Goal: Book appointment/travel/reservation

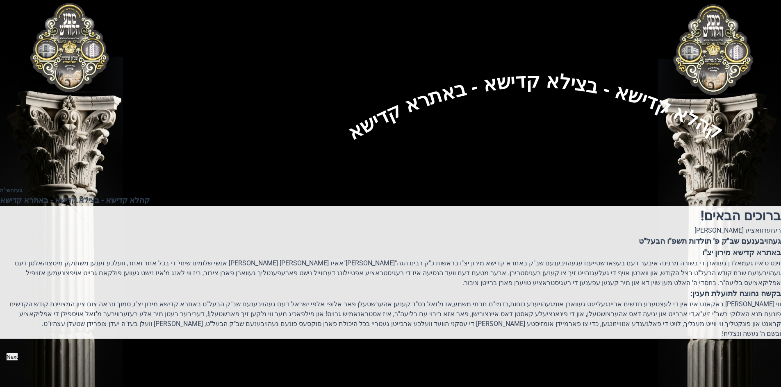
scroll to position [82, 0]
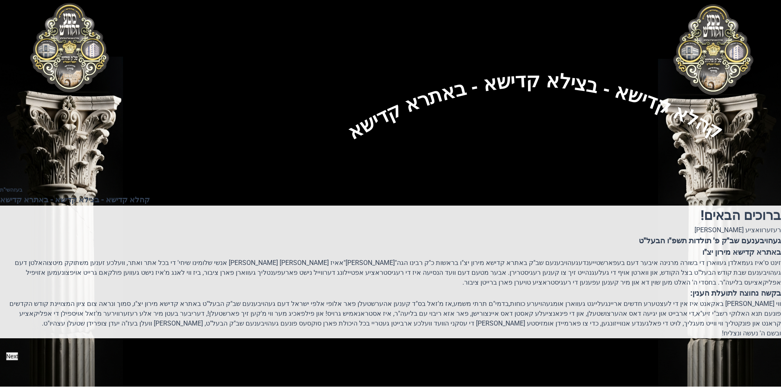
click at [18, 355] on icon "button" at bounding box center [18, 356] width 0 height 7
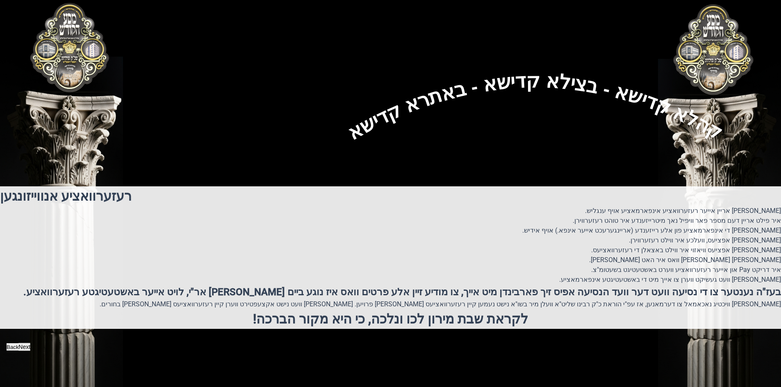
click at [30, 351] on button "Next" at bounding box center [24, 347] width 12 height 8
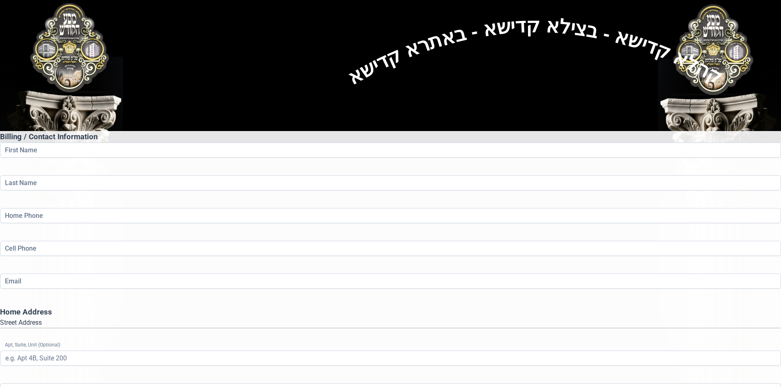
scroll to position [41, 0]
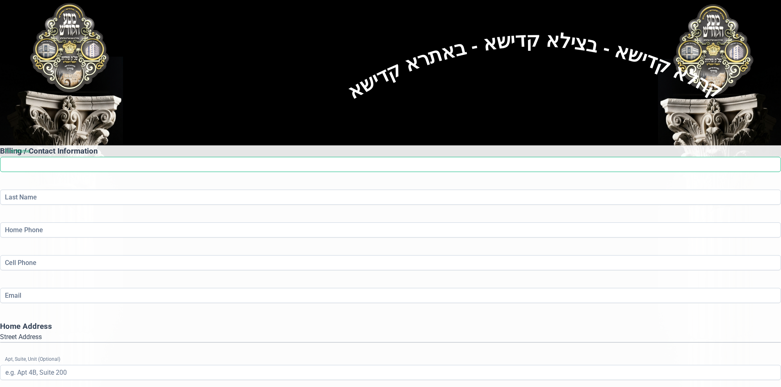
click at [334, 157] on input "First Name" at bounding box center [390, 164] width 781 height 15
type input "Mayer"
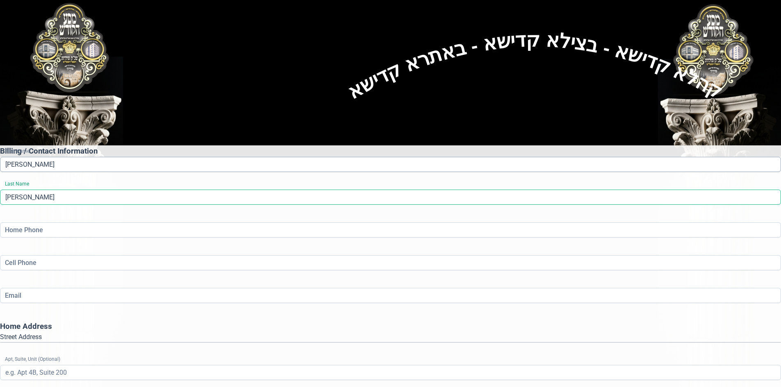
type input "Simon"
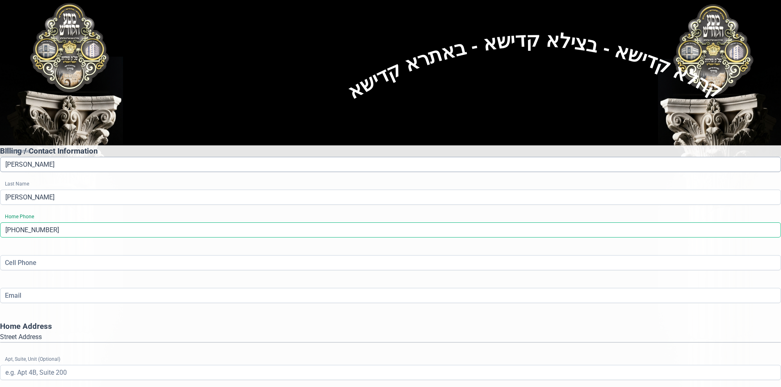
type input "(845) 783-8148"
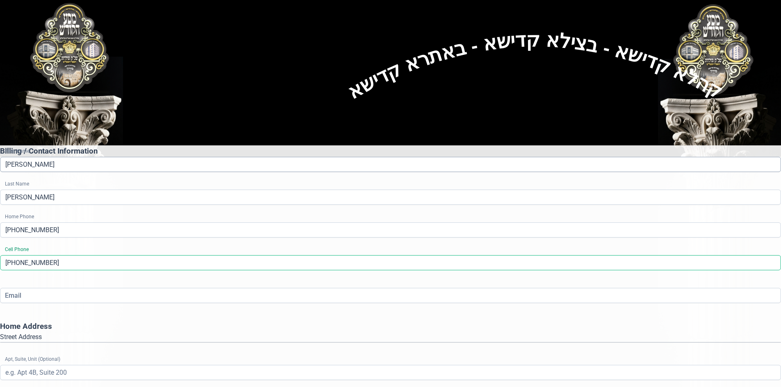
type input "(845) 537-0644"
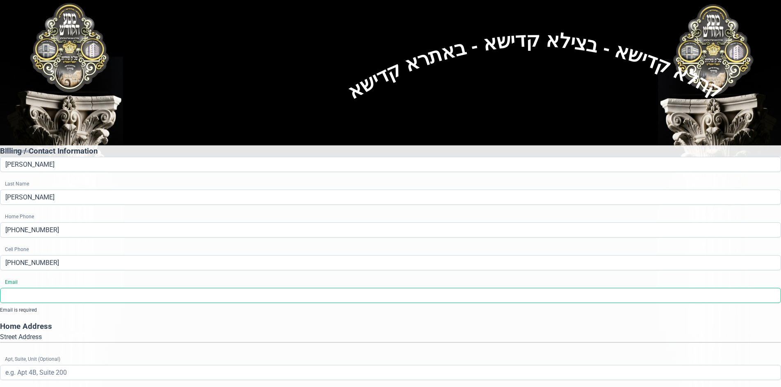
click at [260, 288] on input "Email" at bounding box center [390, 295] width 781 height 15
type input "lifejh@gmail.com"
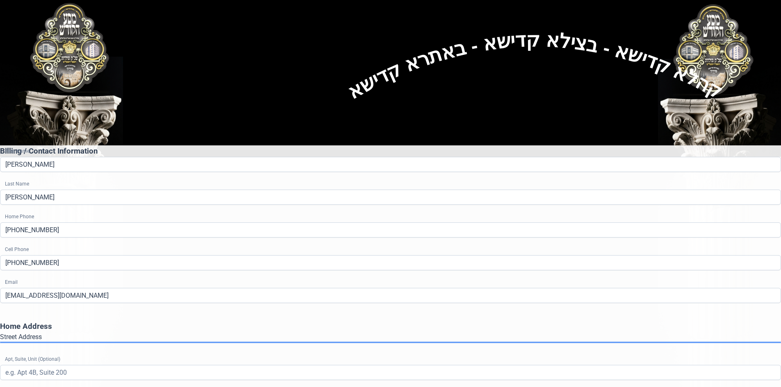
click at [0, 343] on gmp-place-autocomplete at bounding box center [0, 343] width 0 height 0
type input "Kiryas Joel"
type input "NY"
type input "109506280"
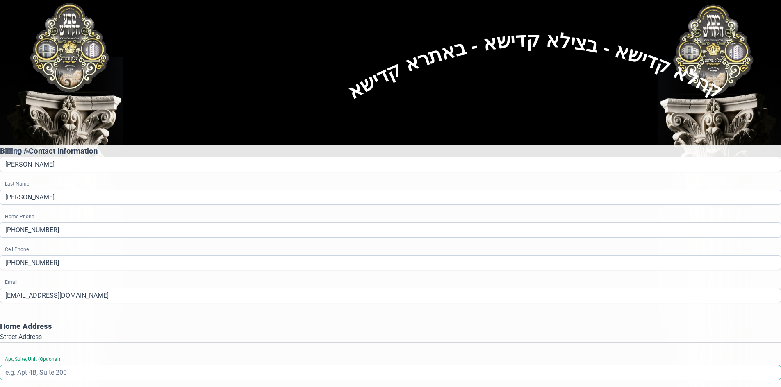
click at [280, 365] on input "Apt, Suite, Unit (Optional)" at bounding box center [390, 372] width 781 height 15
type input "201"
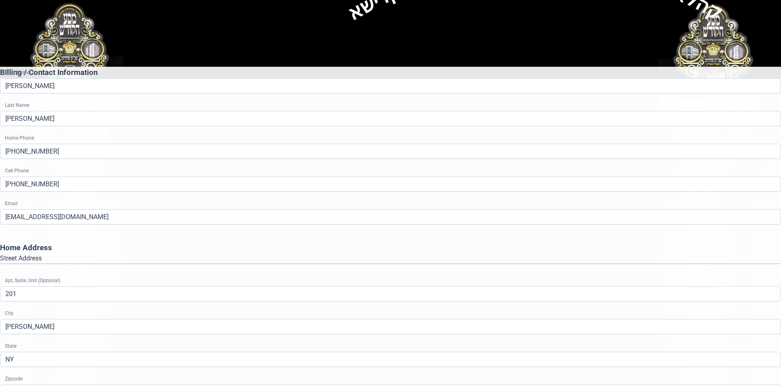
scroll to position [120, 0]
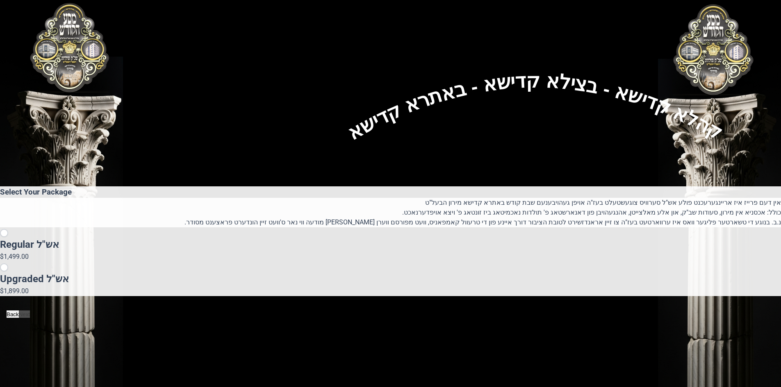
scroll to position [0, 0]
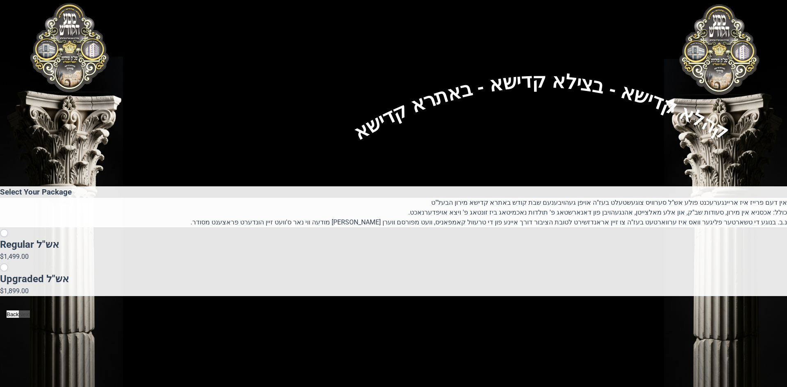
click at [297, 255] on p "$1,499.00" at bounding box center [393, 257] width 787 height 10
radio input "true"
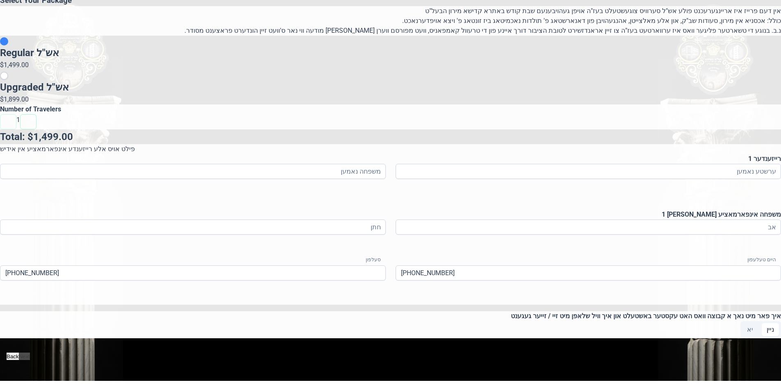
scroll to position [287, 0]
click at [469, 179] on input at bounding box center [588, 171] width 386 height 15
type input "מאיר"
type input "סימאן"
type input "ר' ישראל מרדכי"
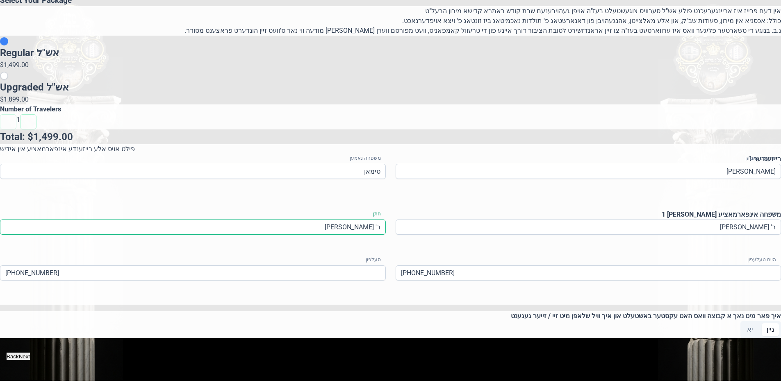
type input "ר' אלתר שמחה"
click at [30, 360] on button "Next" at bounding box center [24, 356] width 11 height 7
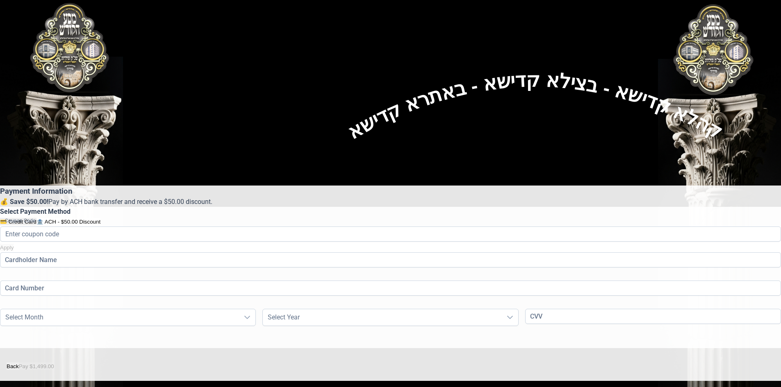
scroll to position [0, 0]
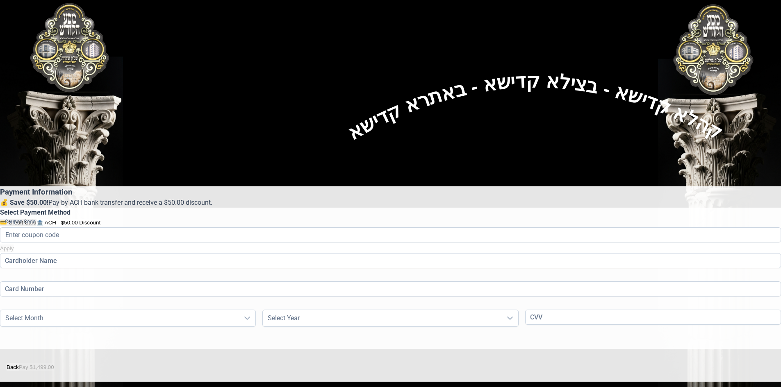
click at [100, 219] on button "🏦 ACH - $50.00 Discount" at bounding box center [68, 222] width 64 height 7
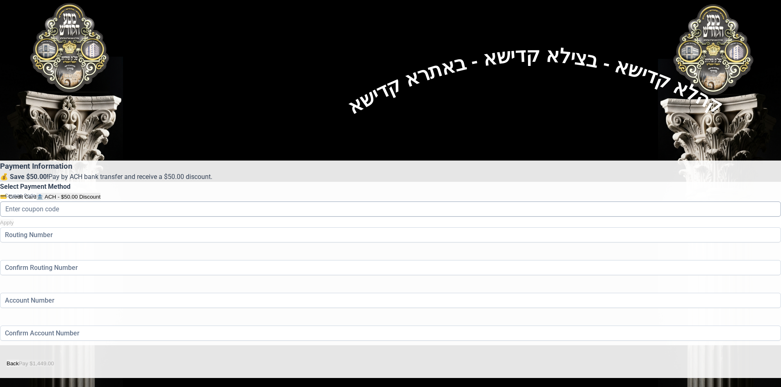
scroll to position [47, 0]
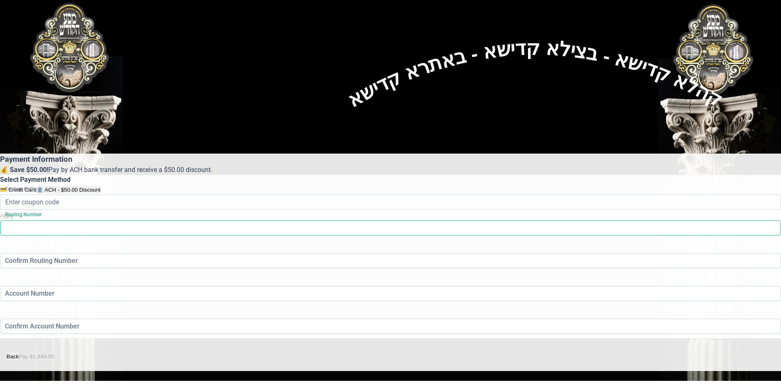
click at [317, 229] on input at bounding box center [390, 227] width 781 height 15
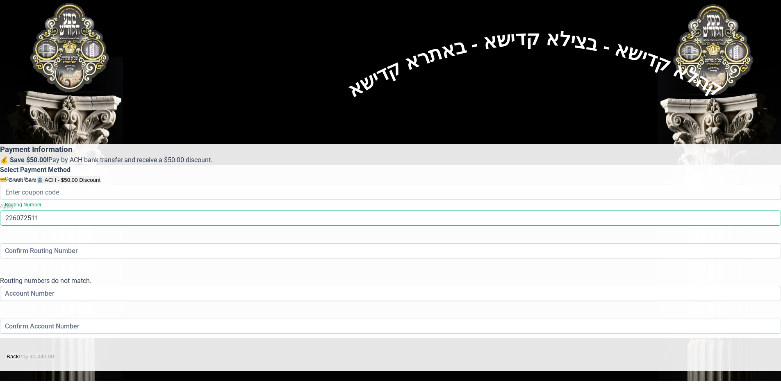
type input "226072511"
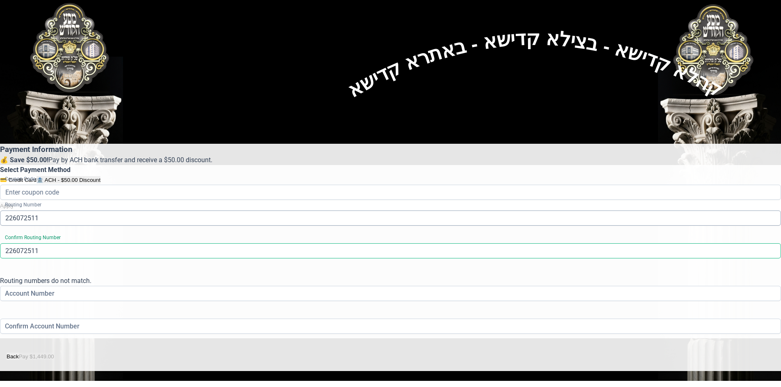
type input "226072511"
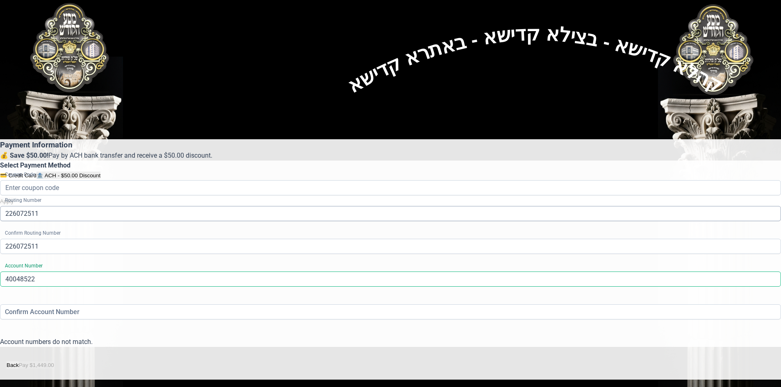
type input "40048522"
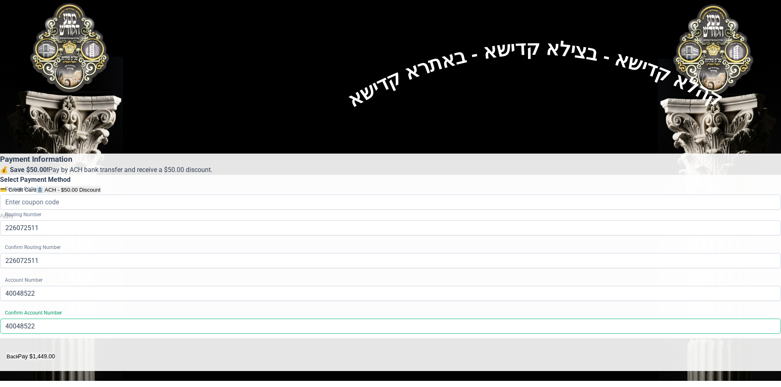
type input "40048522"
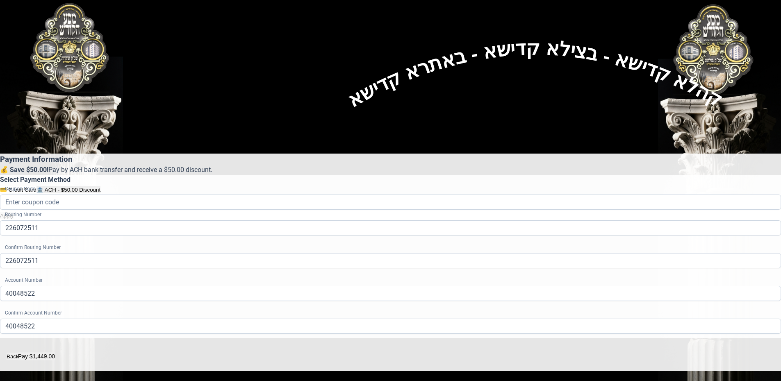
click at [54, 353] on button "Pay $1,449.00" at bounding box center [36, 357] width 37 height 8
click at [19, 353] on button "Back" at bounding box center [13, 356] width 12 height 7
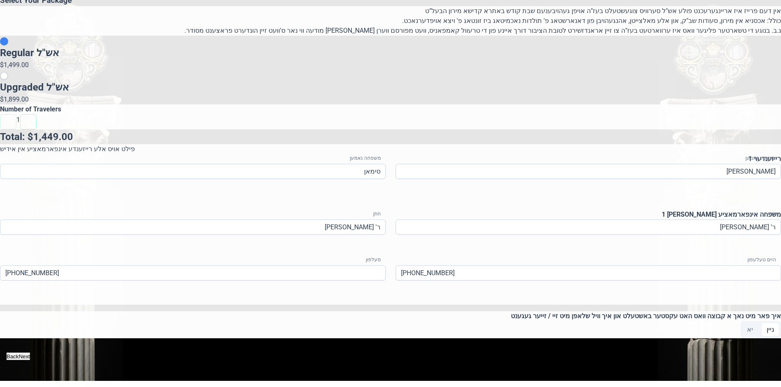
scroll to position [369, 0]
click at [19, 353] on button "Back" at bounding box center [13, 356] width 12 height 7
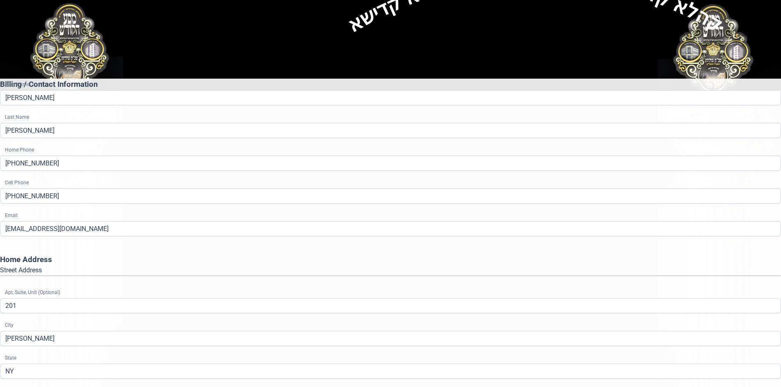
scroll to position [120, 0]
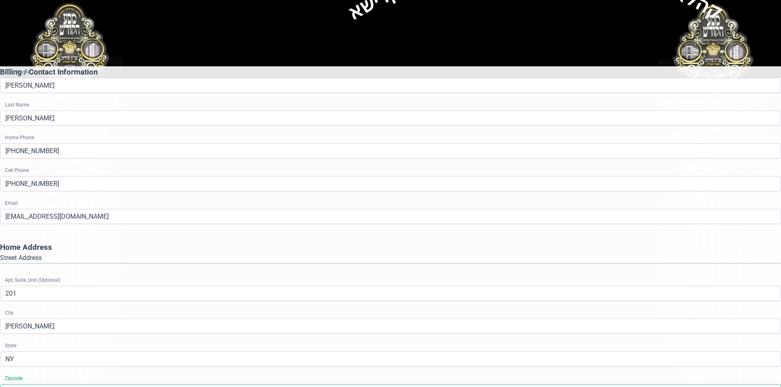
drag, startPoint x: 241, startPoint y: 276, endPoint x: 305, endPoint y: 278, distance: 64.4
click at [305, 384] on input "109506280" at bounding box center [390, 391] width 781 height 15
type input "10950"
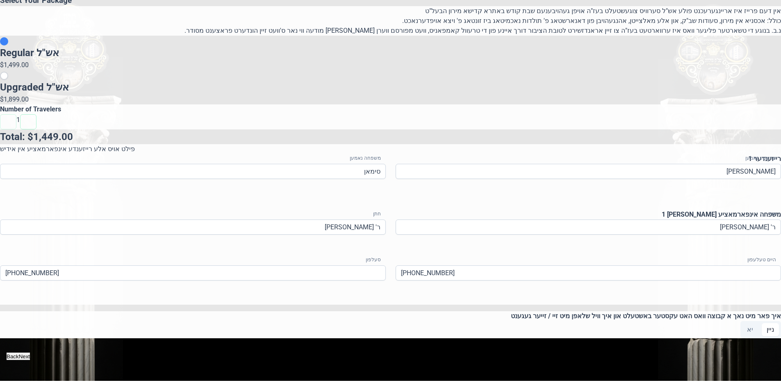
scroll to position [369, 0]
click at [30, 361] on button "Next" at bounding box center [24, 357] width 12 height 8
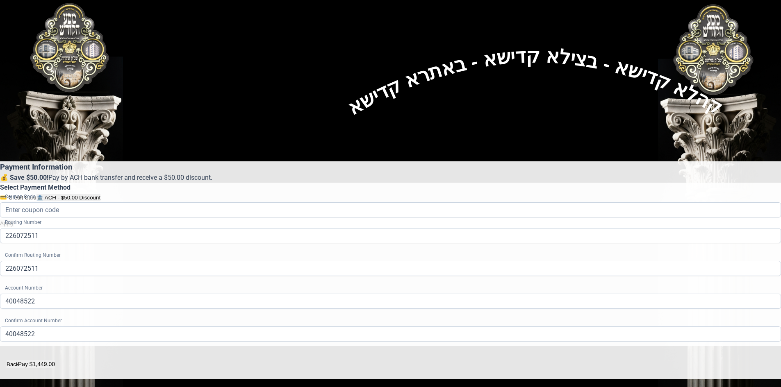
scroll to position [47, 0]
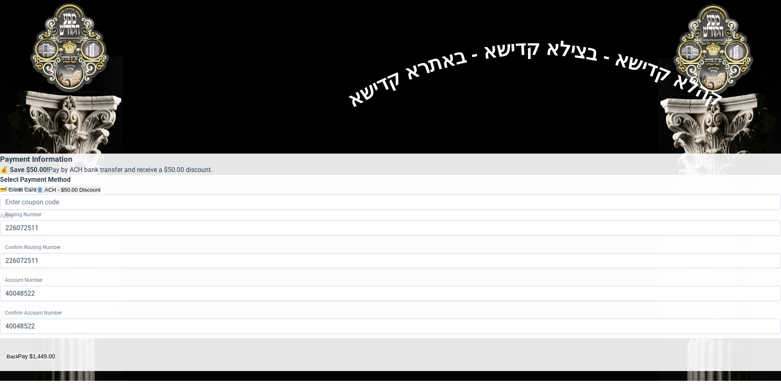
click at [54, 353] on button "Pay $1,449.00" at bounding box center [36, 357] width 37 height 8
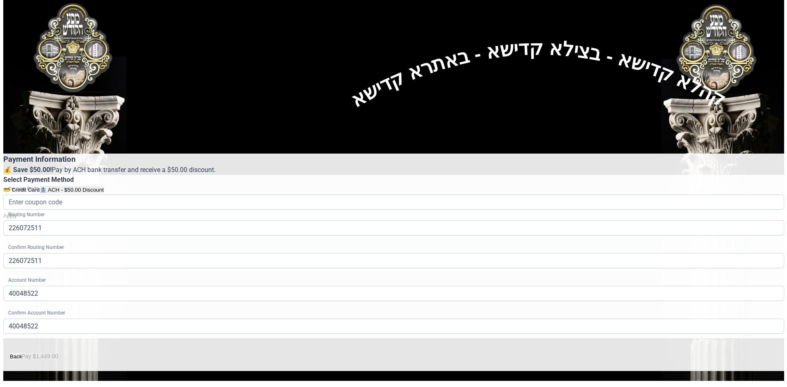
scroll to position [0, 0]
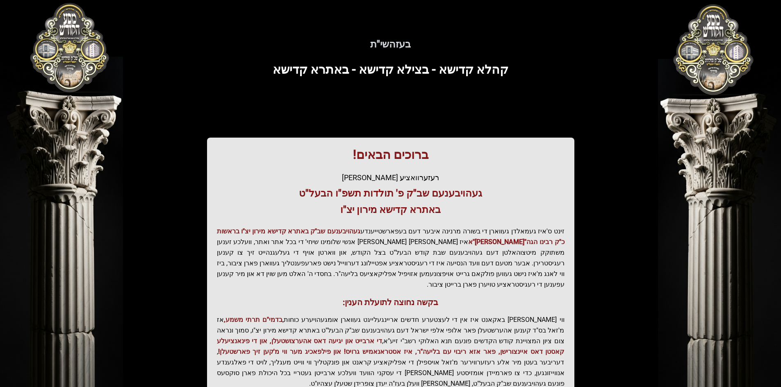
scroll to position [87, 0]
